Goal: Transaction & Acquisition: Purchase product/service

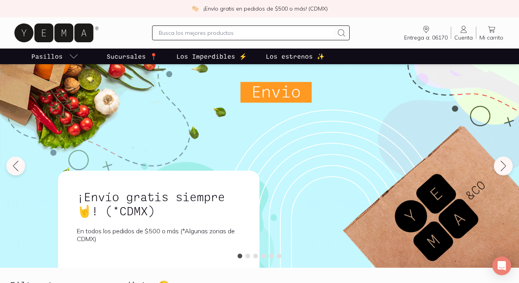
click at [463, 32] on icon at bounding box center [463, 29] width 9 height 9
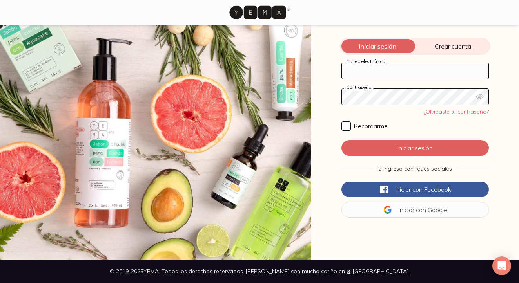
type input "[EMAIL_ADDRESS][DOMAIN_NAME]"
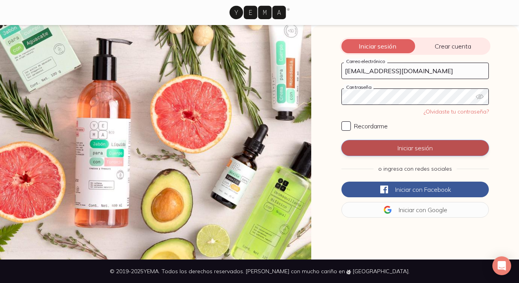
click at [392, 144] on button "Iniciar sesión" at bounding box center [414, 148] width 147 height 16
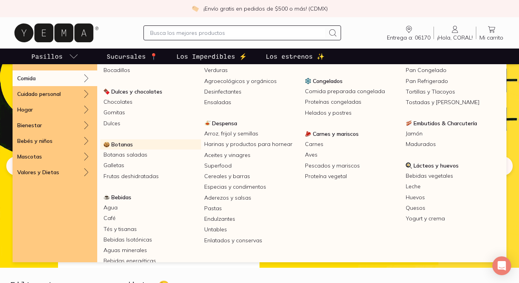
scroll to position [41, 0]
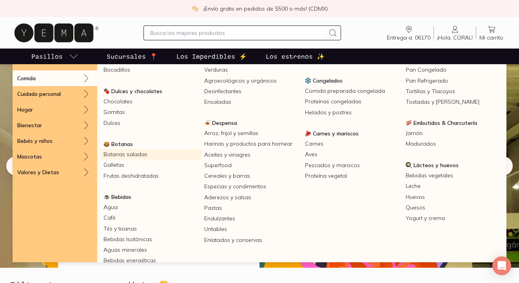
click at [134, 155] on link "Botanas saladas" at bounding box center [150, 154] width 101 height 11
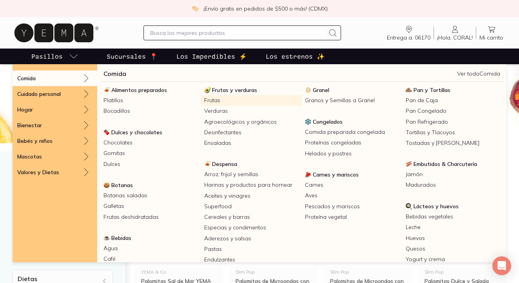
click at [212, 99] on link "Frutas" at bounding box center [251, 100] width 101 height 11
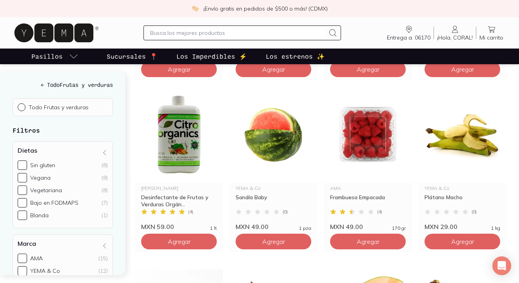
scroll to position [440, 0]
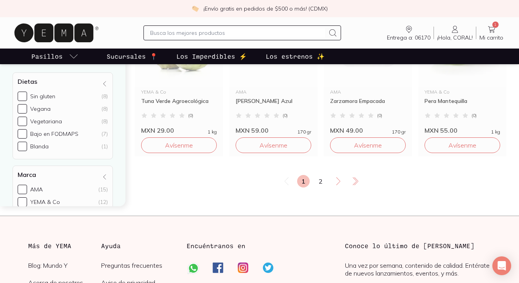
scroll to position [1043, 0]
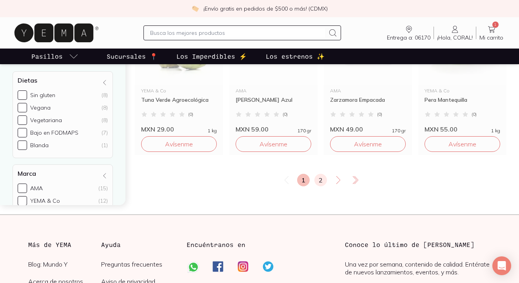
click at [315, 182] on link "2" at bounding box center [320, 180] width 13 height 13
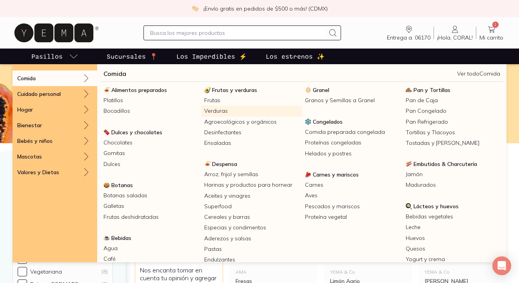
click at [217, 112] on link "Verduras" at bounding box center [251, 111] width 101 height 11
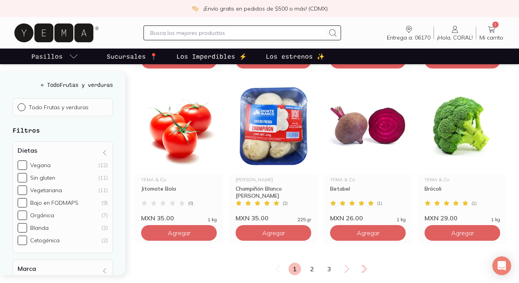
scroll to position [956, 0]
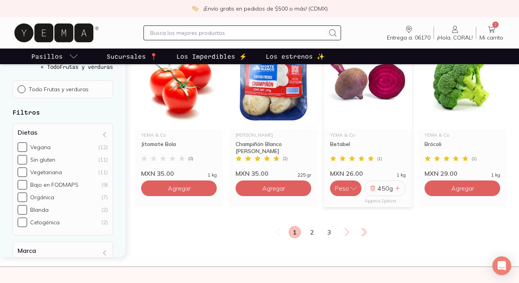
scroll to position [1001, 0]
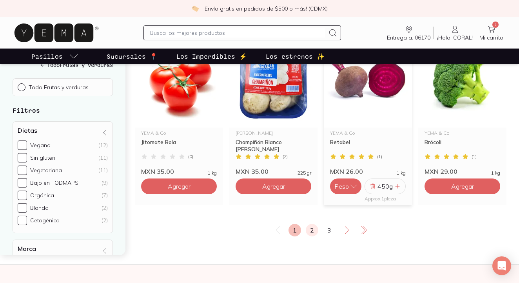
click at [310, 230] on link "2" at bounding box center [312, 230] width 13 height 13
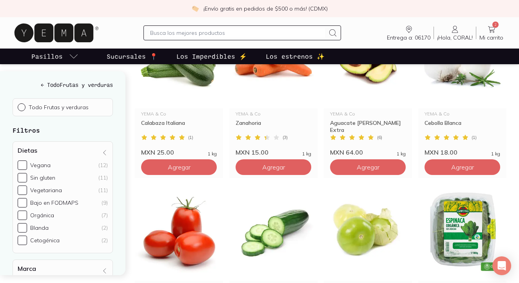
scroll to position [333, 0]
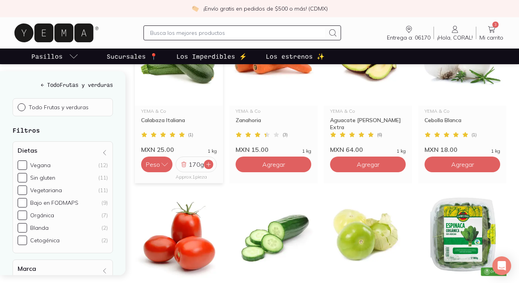
click at [210, 167] on icon at bounding box center [208, 164] width 6 height 6
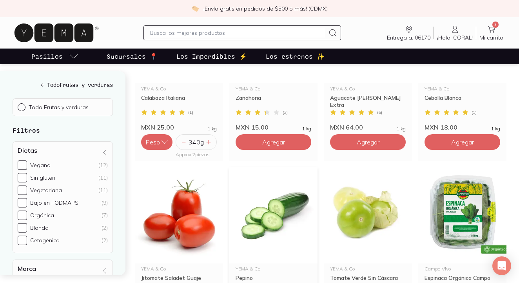
scroll to position [358, 0]
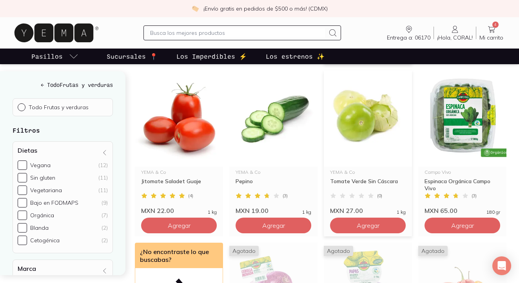
scroll to position [471, 0]
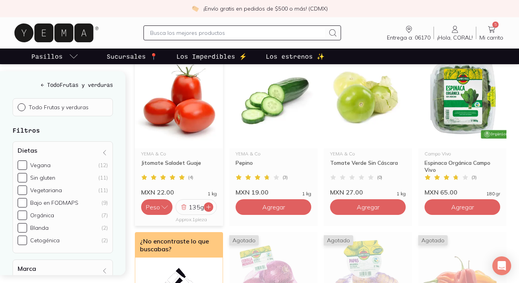
click at [208, 206] on icon at bounding box center [208, 207] width 6 height 6
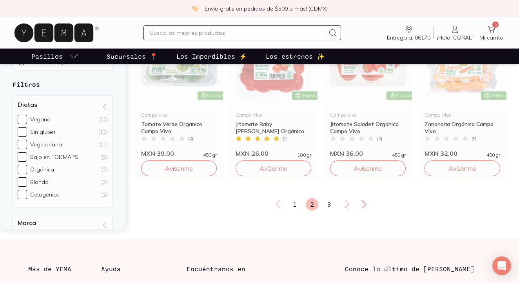
scroll to position [1033, 0]
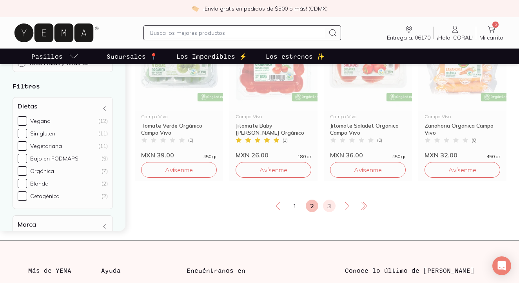
click at [327, 207] on link "3" at bounding box center [329, 206] width 13 height 13
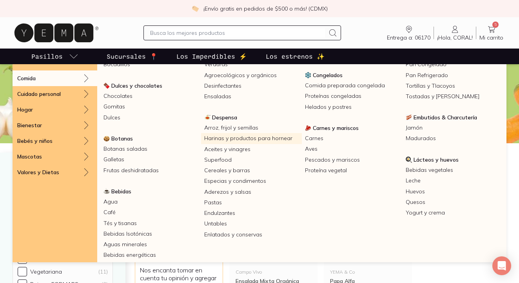
scroll to position [47, 0]
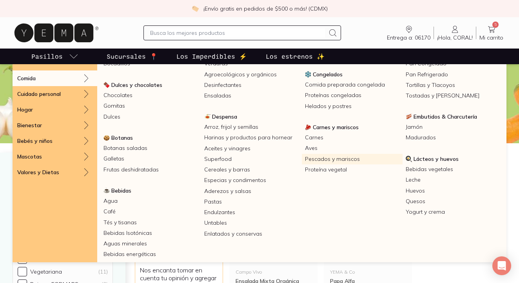
click at [335, 159] on link "Pescados y mariscos" at bounding box center [352, 159] width 101 height 11
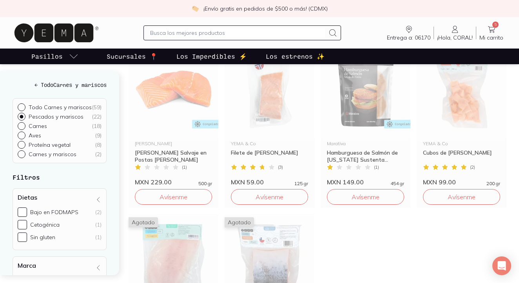
scroll to position [832, 0]
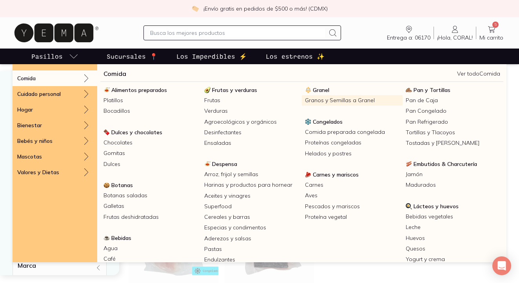
click at [316, 96] on link "Granos y Semillas a Granel" at bounding box center [352, 100] width 101 height 11
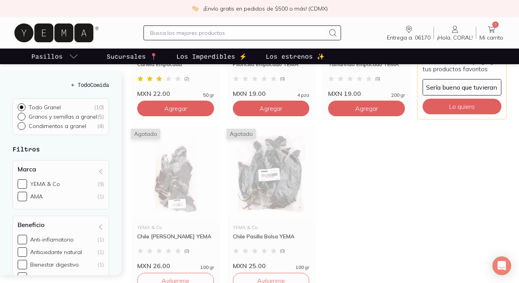
scroll to position [400, 0]
